Goal: Transaction & Acquisition: Book appointment/travel/reservation

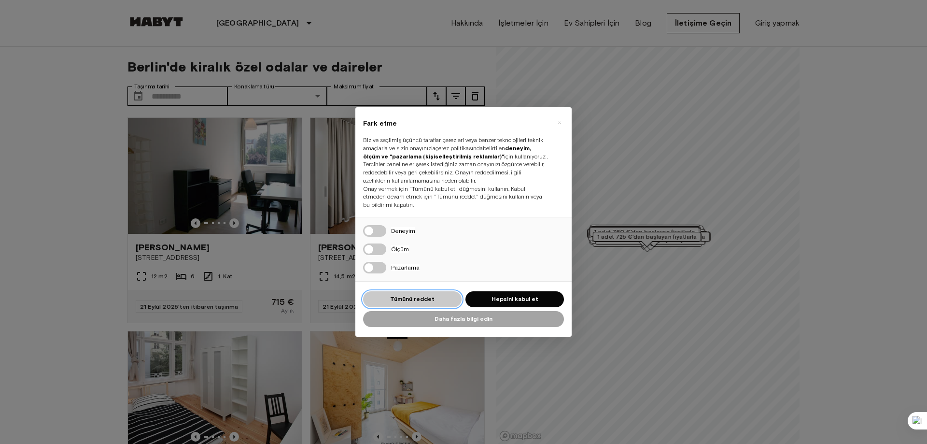
click at [424, 295] on font "Tümünü reddet" at bounding box center [412, 298] width 44 height 7
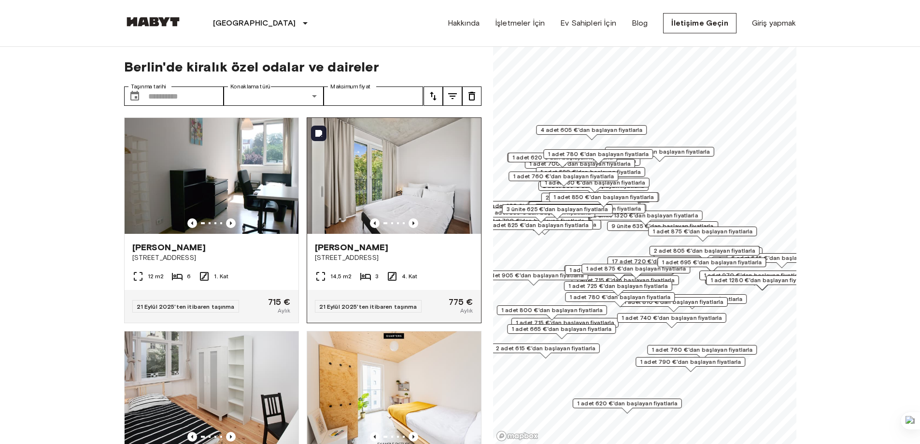
click at [368, 212] on img at bounding box center [394, 176] width 174 height 116
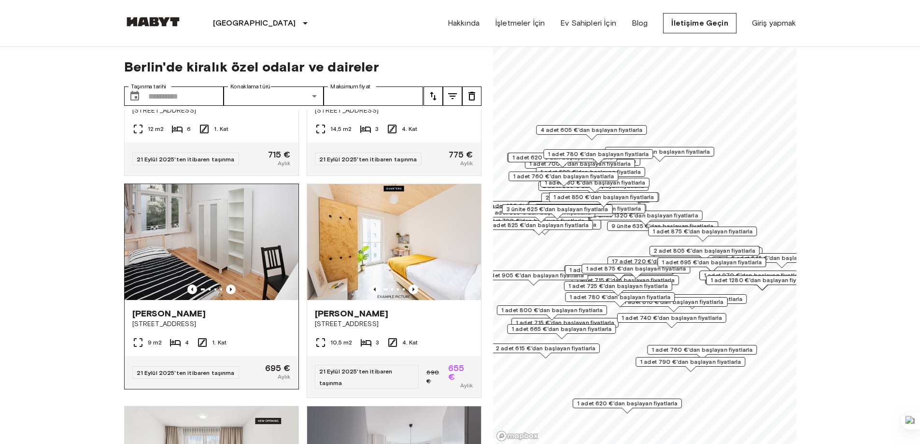
scroll to position [145, 0]
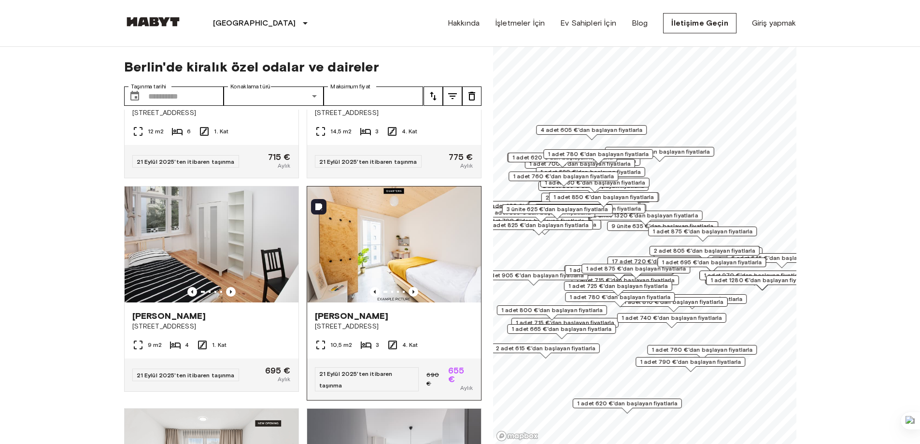
click at [444, 262] on img at bounding box center [394, 244] width 174 height 116
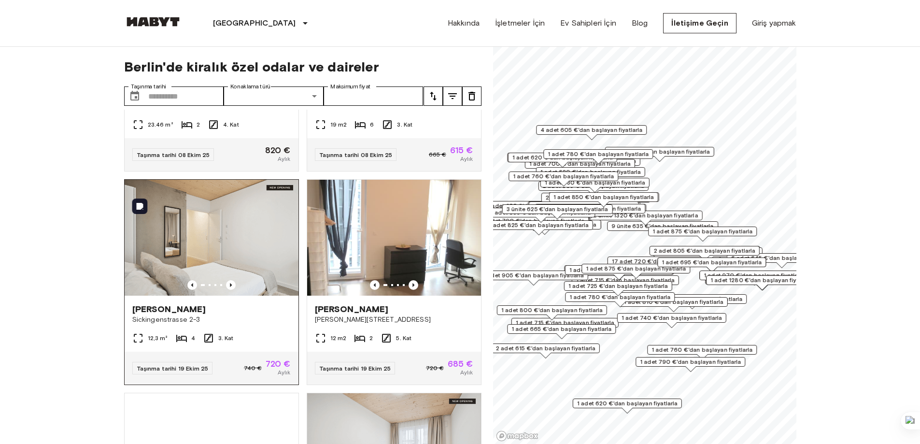
scroll to position [1207, 0]
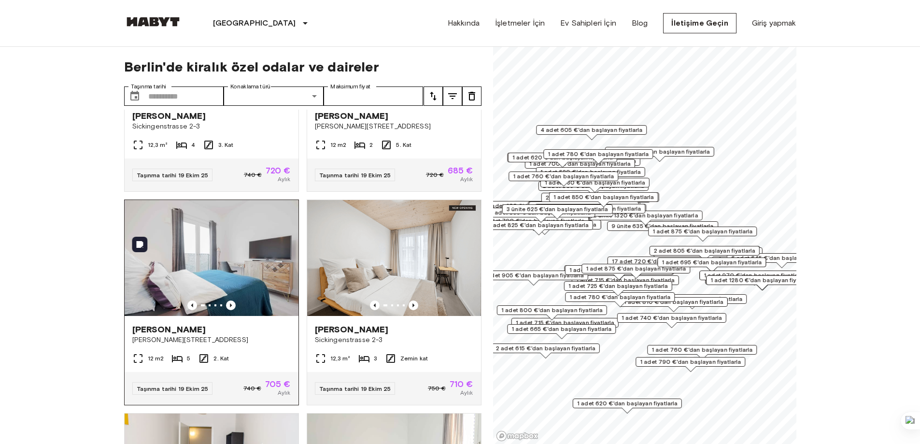
click at [280, 275] on img at bounding box center [212, 258] width 174 height 116
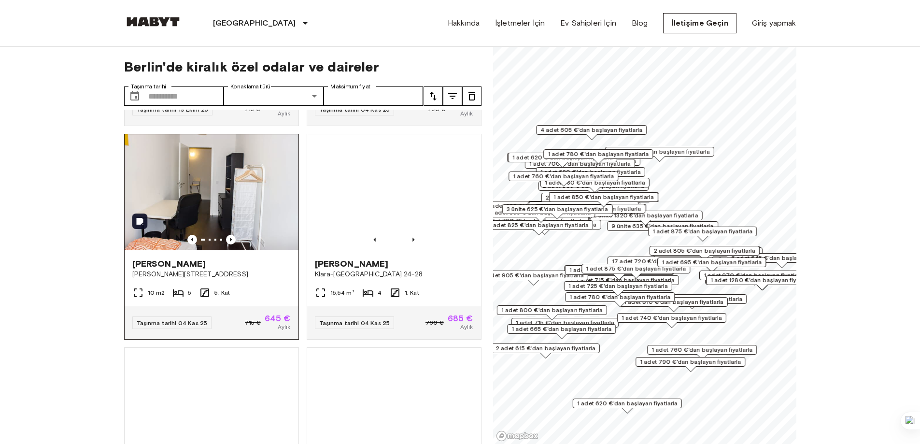
scroll to position [1787, 0]
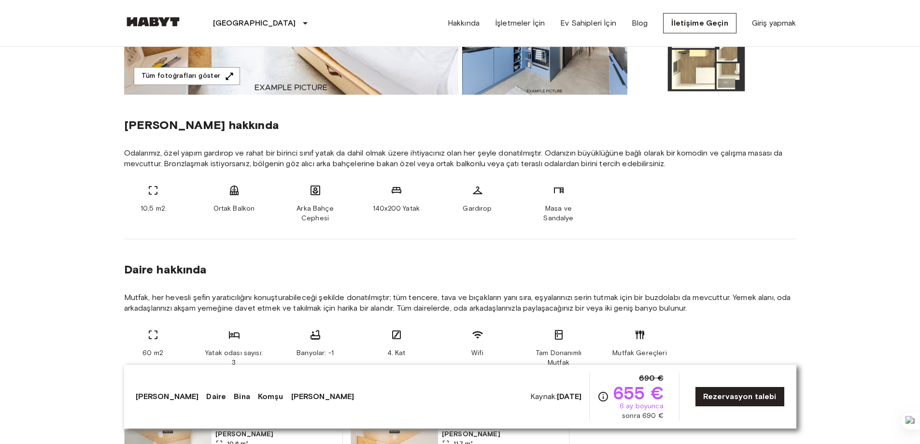
scroll to position [386, 0]
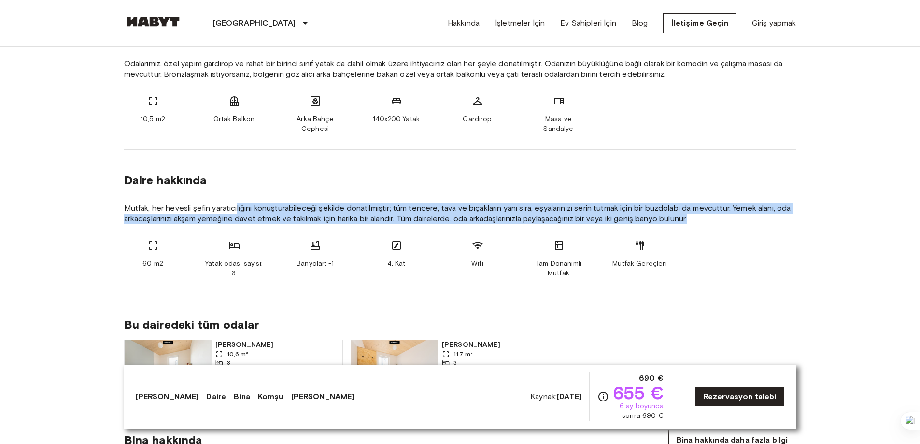
drag, startPoint x: 267, startPoint y: 213, endPoint x: 790, endPoint y: 226, distance: 523.6
click at [790, 226] on section "Daire hakkında Mutfak, her hevesli şefin yaratıcılığını konuşturabileceği şekil…" at bounding box center [460, 222] width 672 height 144
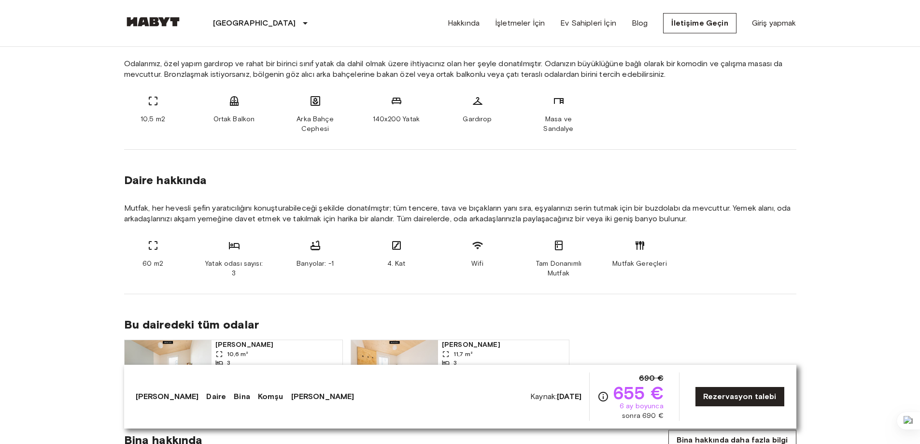
drag, startPoint x: 719, startPoint y: 240, endPoint x: 667, endPoint y: 247, distance: 52.1
click at [719, 241] on div "60 m2 Yatak odası sayısı: 3 Banyolar: -1 4. Kat Wifi Tam Donanımlı Mutfak Mutfa…" at bounding box center [460, 259] width 672 height 39
drag, startPoint x: 339, startPoint y: 260, endPoint x: 311, endPoint y: 253, distance: 29.4
click at [311, 253] on div "Banyolar: -1" at bounding box center [315, 259] width 58 height 39
click at [304, 253] on div "Banyolar: -1" at bounding box center [315, 259] width 58 height 39
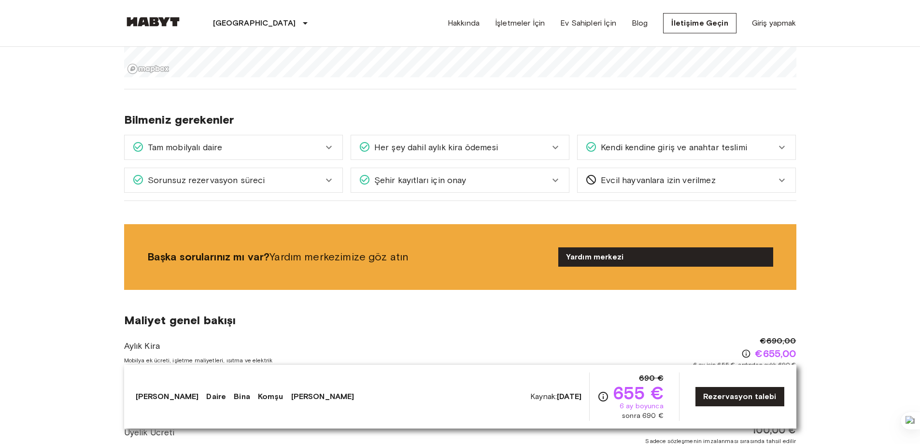
scroll to position [1207, 0]
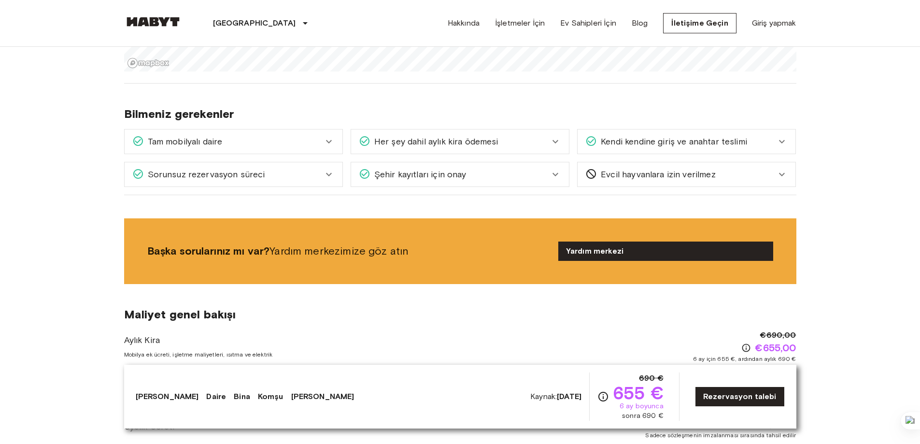
click at [637, 143] on font "Kendi kendine giriş ve anahtar teslimi" at bounding box center [674, 141] width 146 height 11
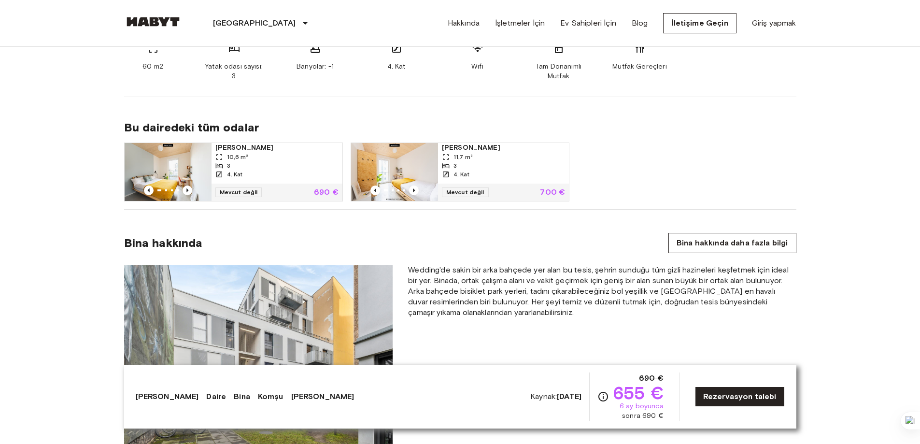
scroll to position [0, 0]
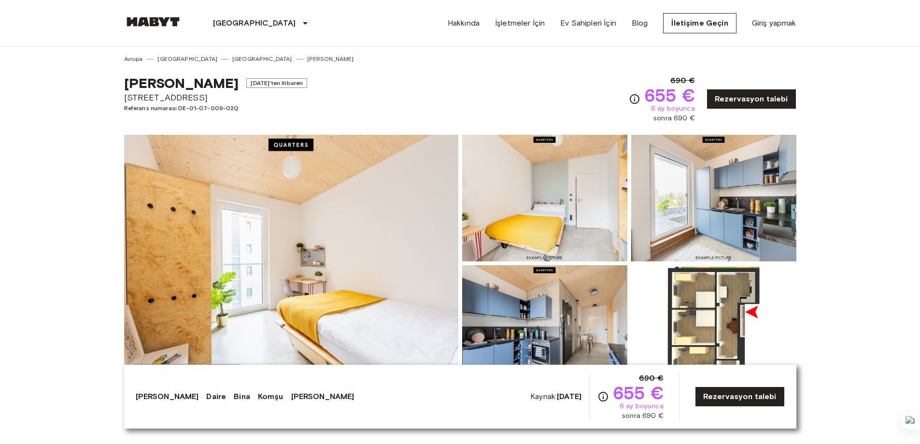
drag, startPoint x: 444, startPoint y: 348, endPoint x: 449, endPoint y: 198, distance: 149.8
click at [339, 229] on img at bounding box center [291, 263] width 334 height 257
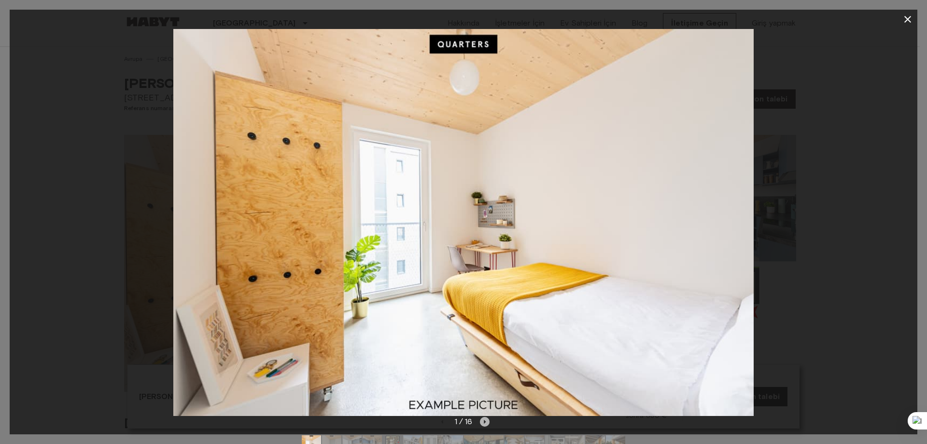
click at [486, 423] on icon "Sonraki resim" at bounding box center [485, 422] width 10 height 10
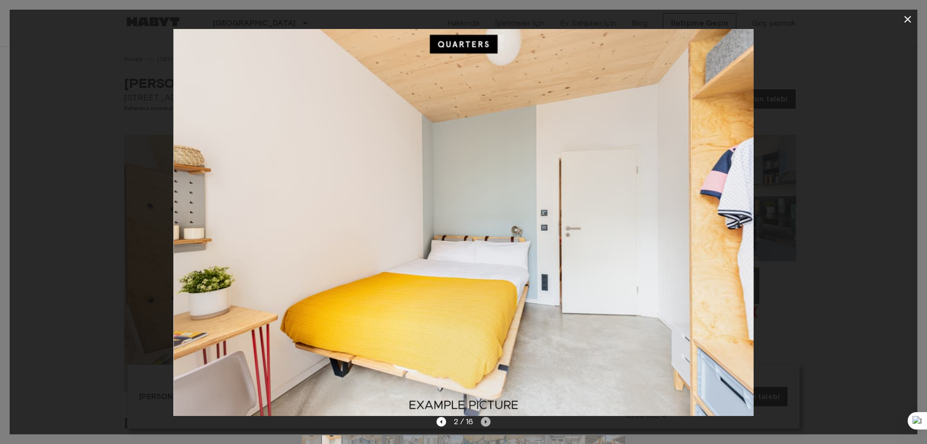
click at [486, 423] on icon "Sonraki resim" at bounding box center [486, 422] width 2 height 4
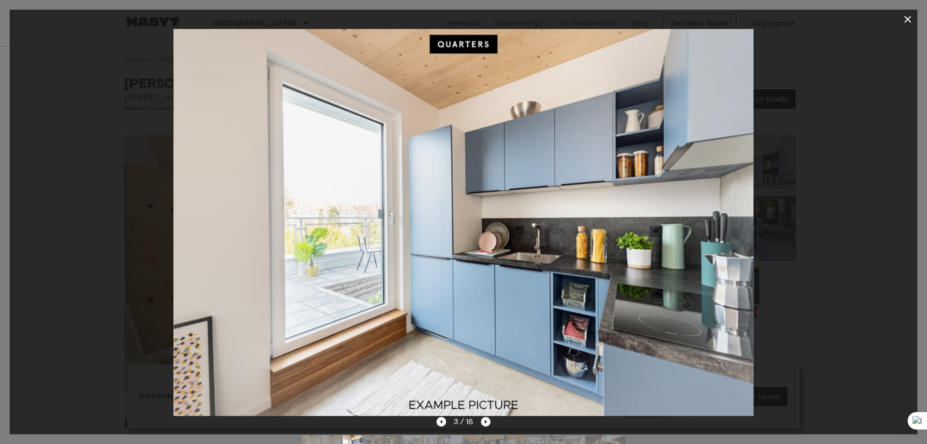
click at [486, 423] on icon "Sonraki resim" at bounding box center [486, 422] width 2 height 4
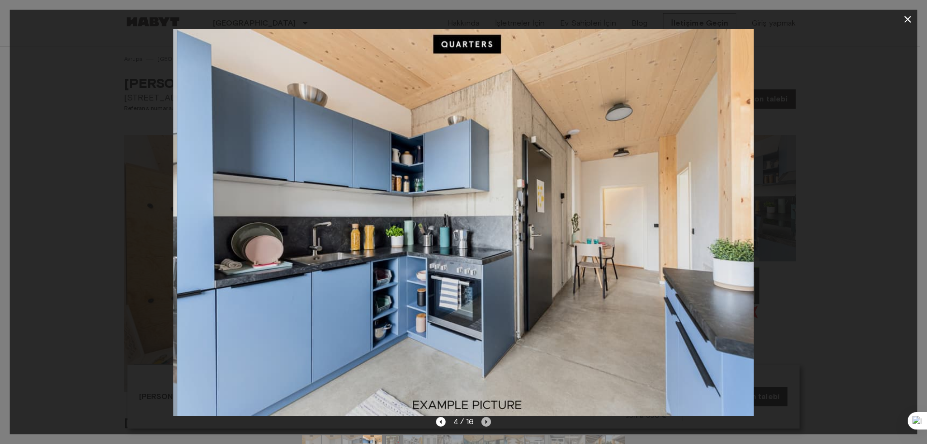
click at [486, 423] on icon "Sonraki resim" at bounding box center [486, 422] width 2 height 4
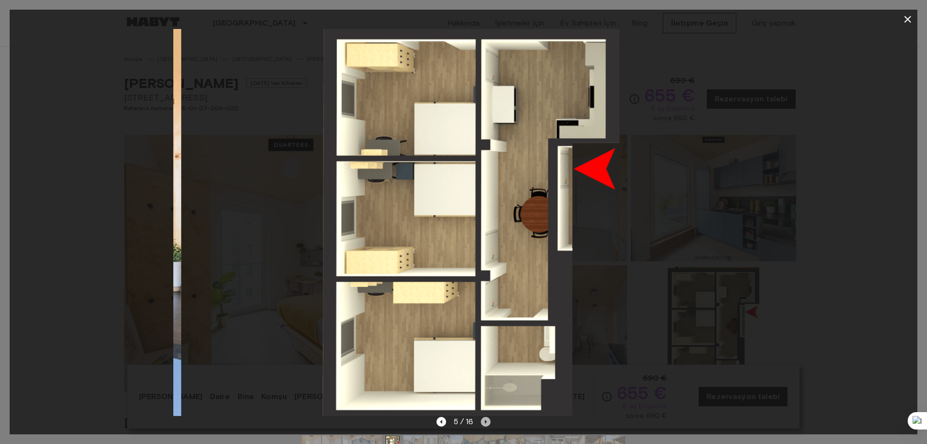
click at [486, 423] on icon "Sonraki resim" at bounding box center [486, 422] width 2 height 4
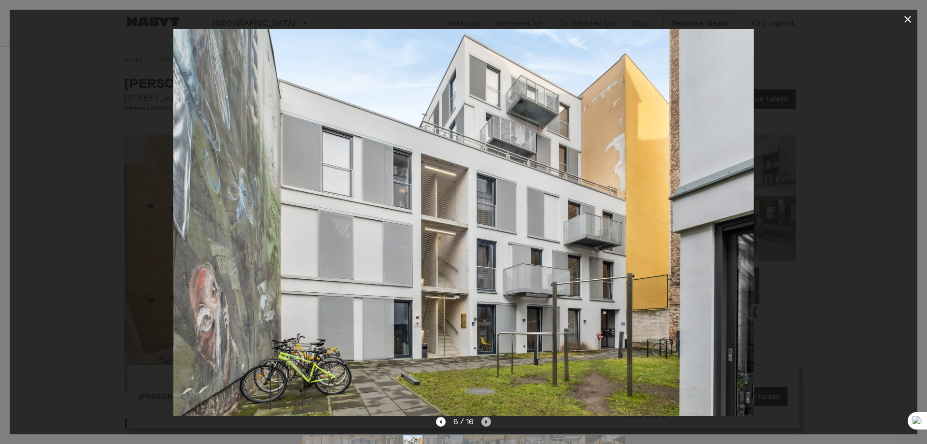
click at [486, 423] on icon "Sonraki resim" at bounding box center [486, 422] width 2 height 4
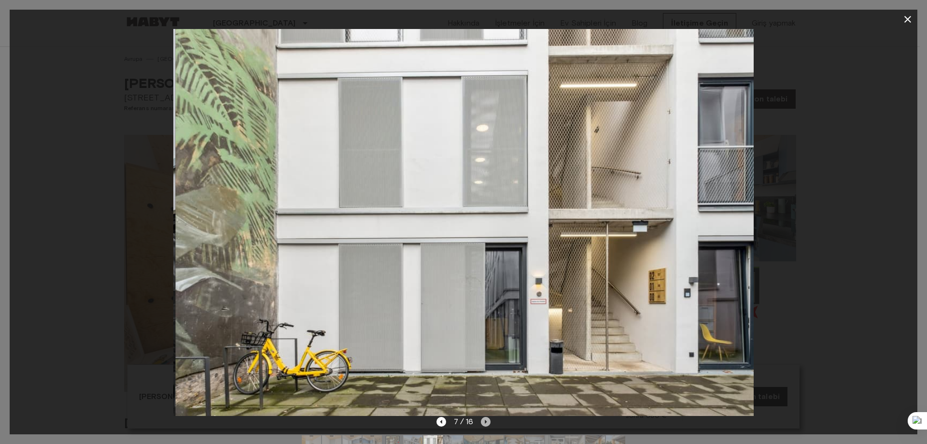
click at [486, 423] on icon "Sonraki resim" at bounding box center [486, 422] width 2 height 4
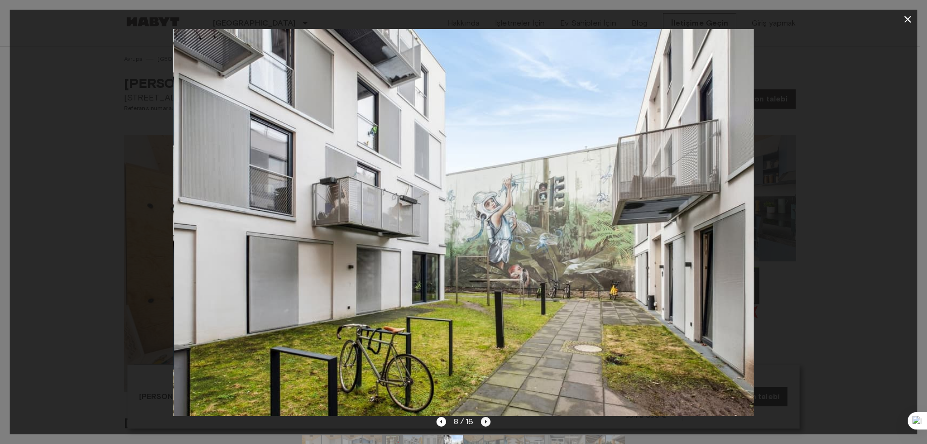
click at [486, 423] on icon "Sonraki resim" at bounding box center [486, 422] width 10 height 10
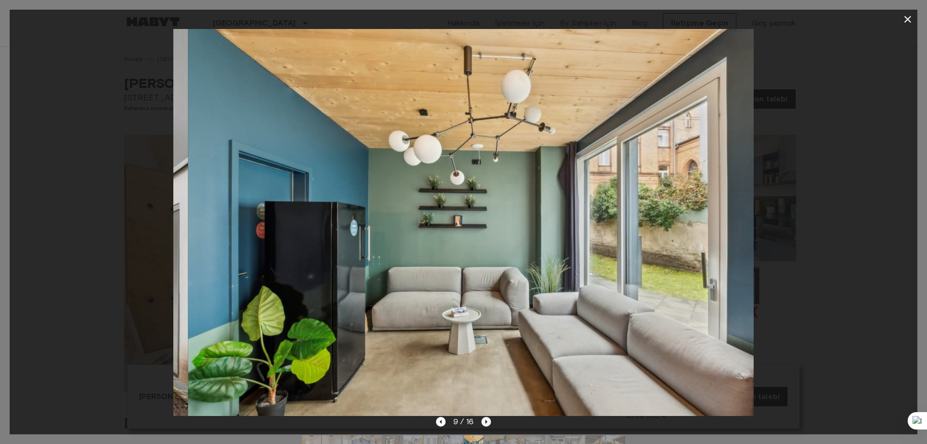
click at [486, 423] on icon "Sonraki resim" at bounding box center [486, 422] width 10 height 10
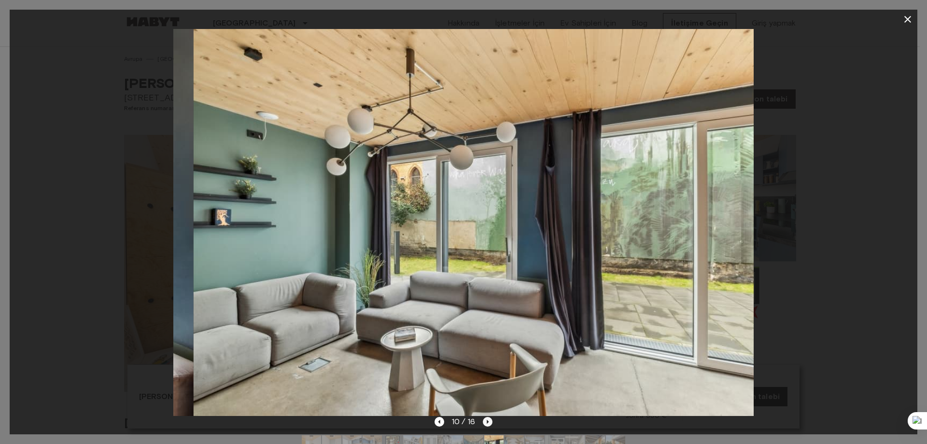
click at [486, 423] on icon "Sonraki resim" at bounding box center [488, 422] width 10 height 10
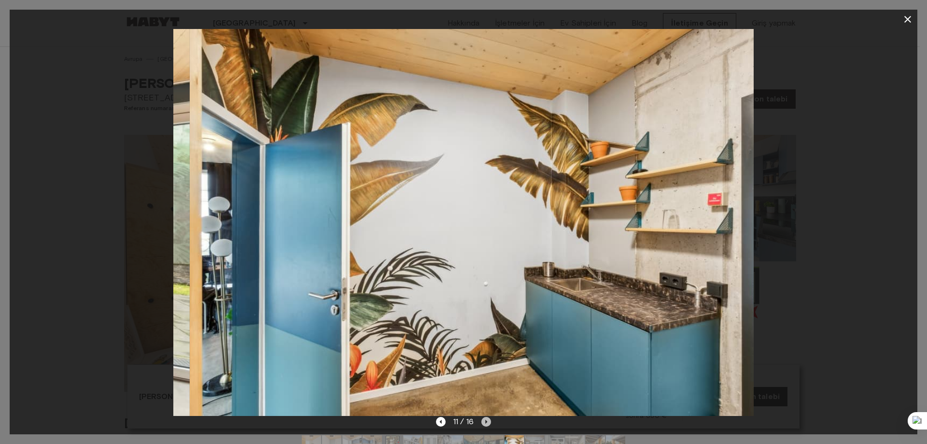
click at [486, 424] on icon "Sonraki resim" at bounding box center [486, 422] width 10 height 10
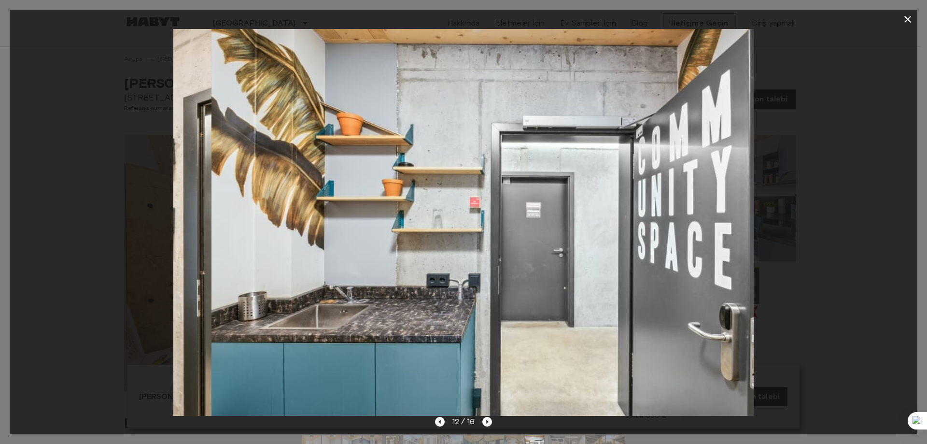
click at [486, 424] on icon "Sonraki resim" at bounding box center [487, 422] width 10 height 10
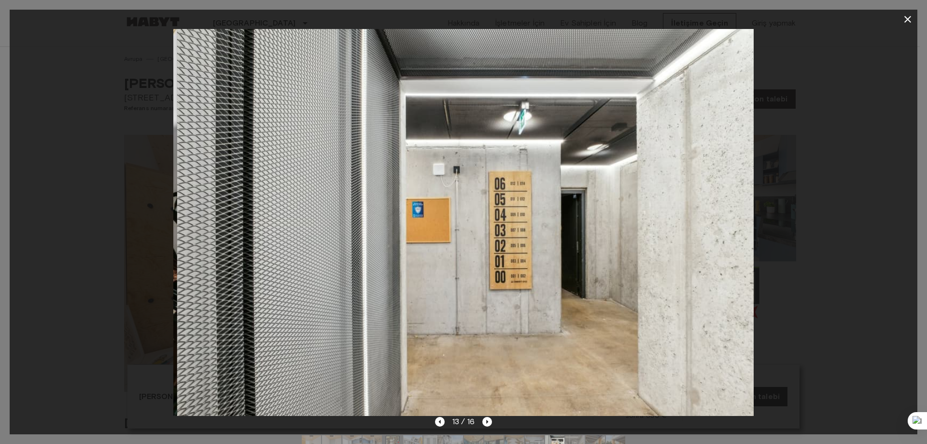
click at [486, 424] on icon "Sonraki resim" at bounding box center [487, 422] width 10 height 10
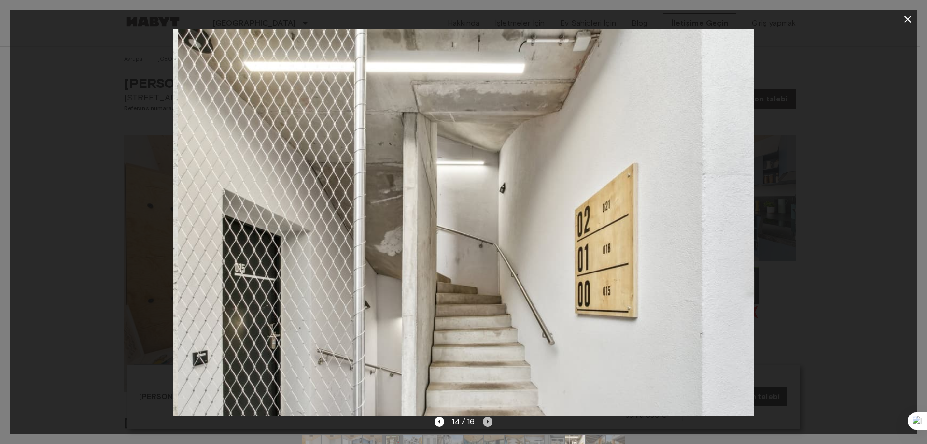
click at [486, 424] on icon "Sonraki resim" at bounding box center [488, 422] width 10 height 10
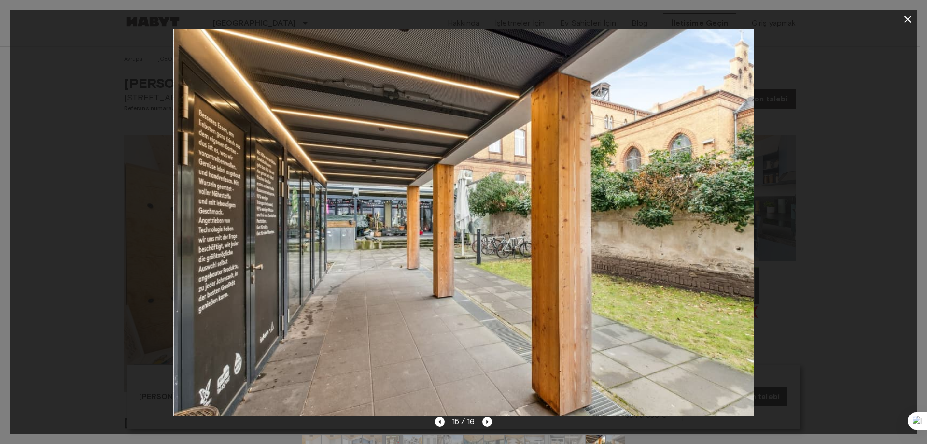
click at [486, 424] on icon "Sonraki resim" at bounding box center [487, 422] width 10 height 10
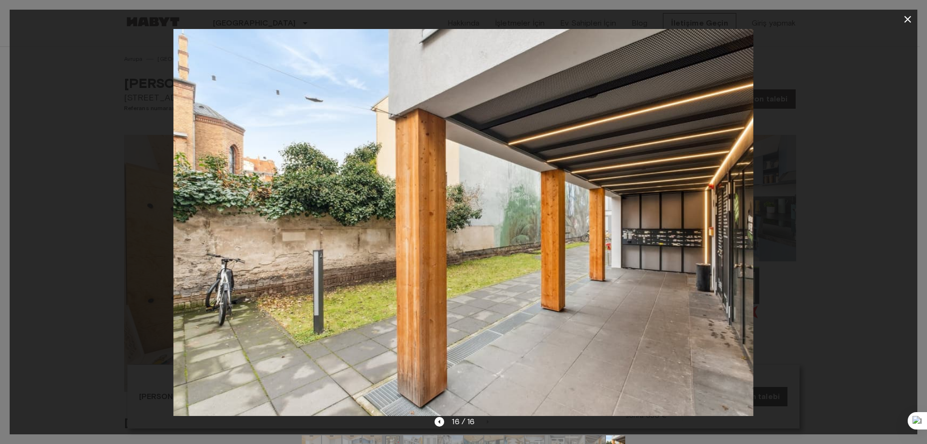
click at [906, 20] on icon "button" at bounding box center [908, 20] width 12 height 12
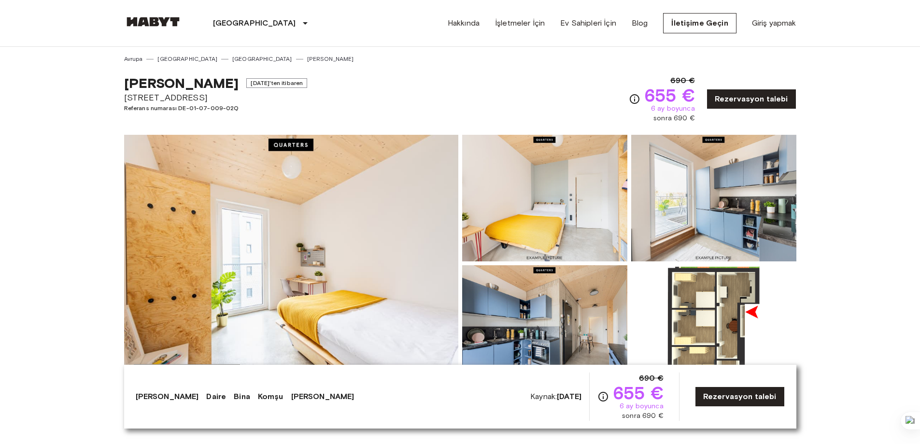
drag, startPoint x: 401, startPoint y: 81, endPoint x: 404, endPoint y: -26, distance: 106.8
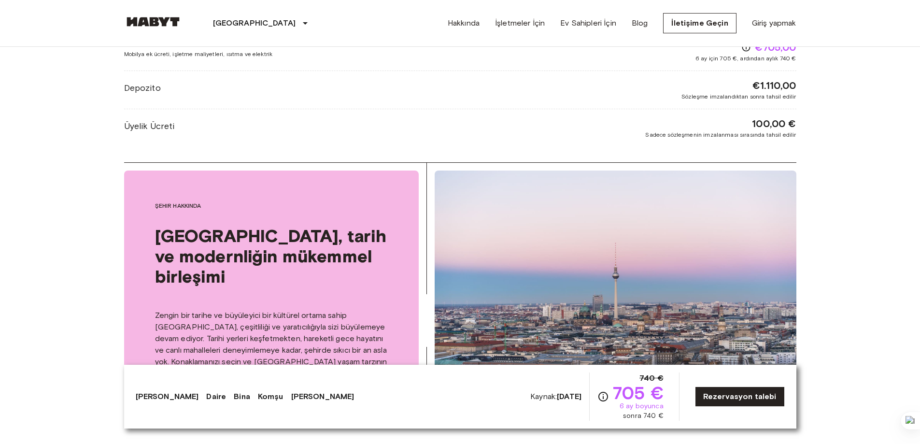
scroll to position [1256, 0]
